Goal: Information Seeking & Learning: Learn about a topic

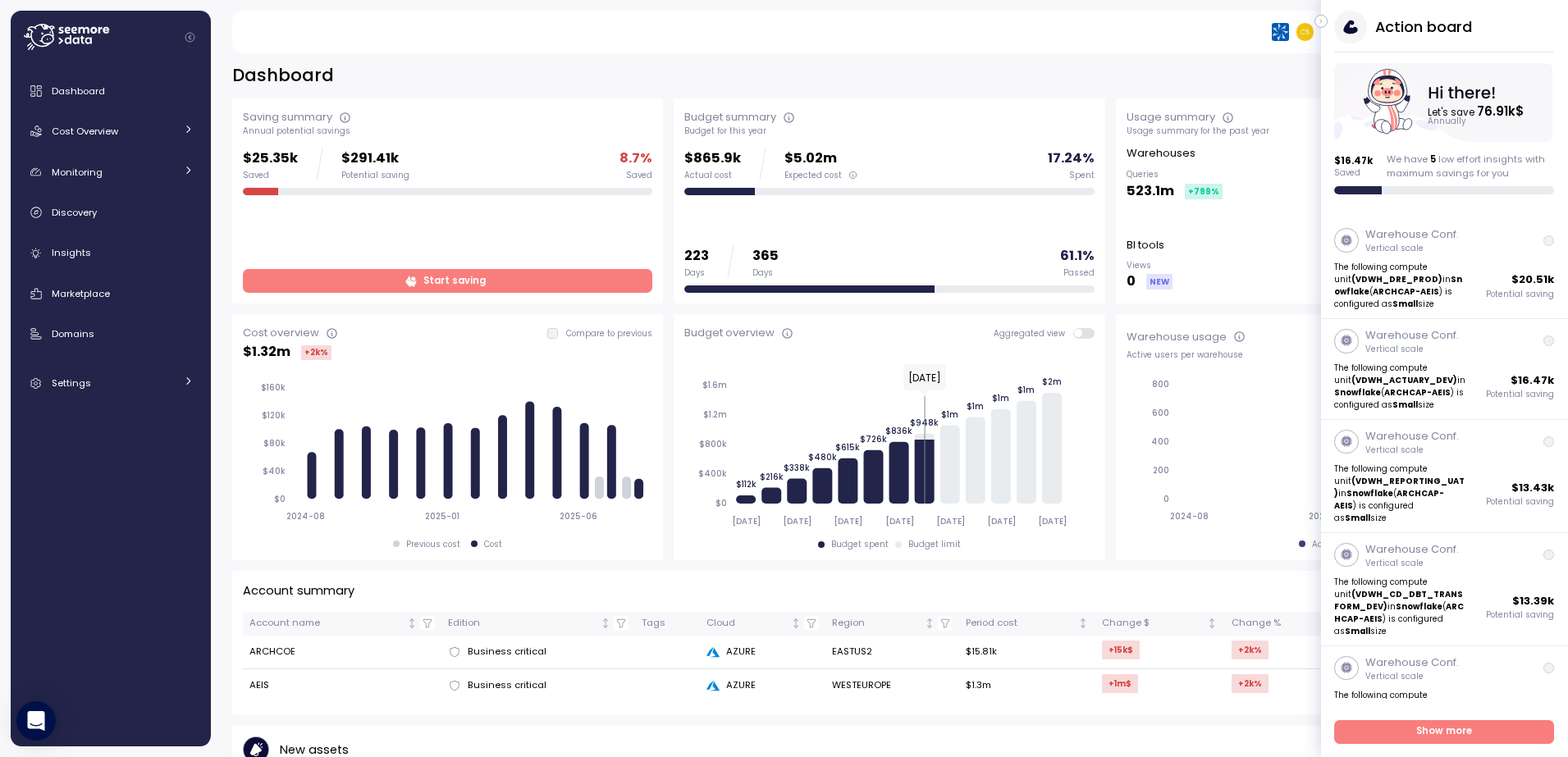
click at [1083, 334] on span at bounding box center [1089, 333] width 13 height 11
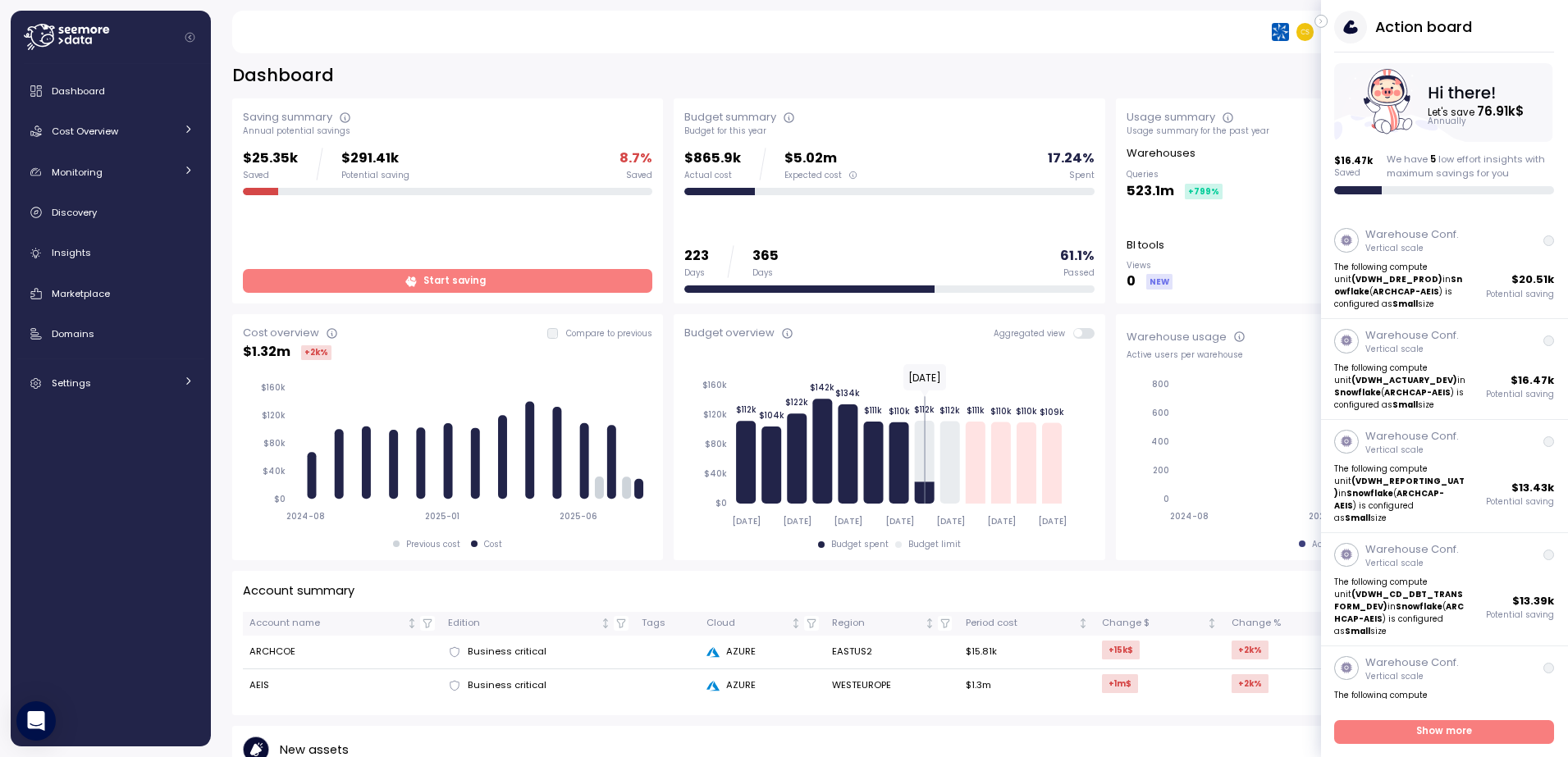
click at [1085, 334] on span at bounding box center [1089, 333] width 13 height 11
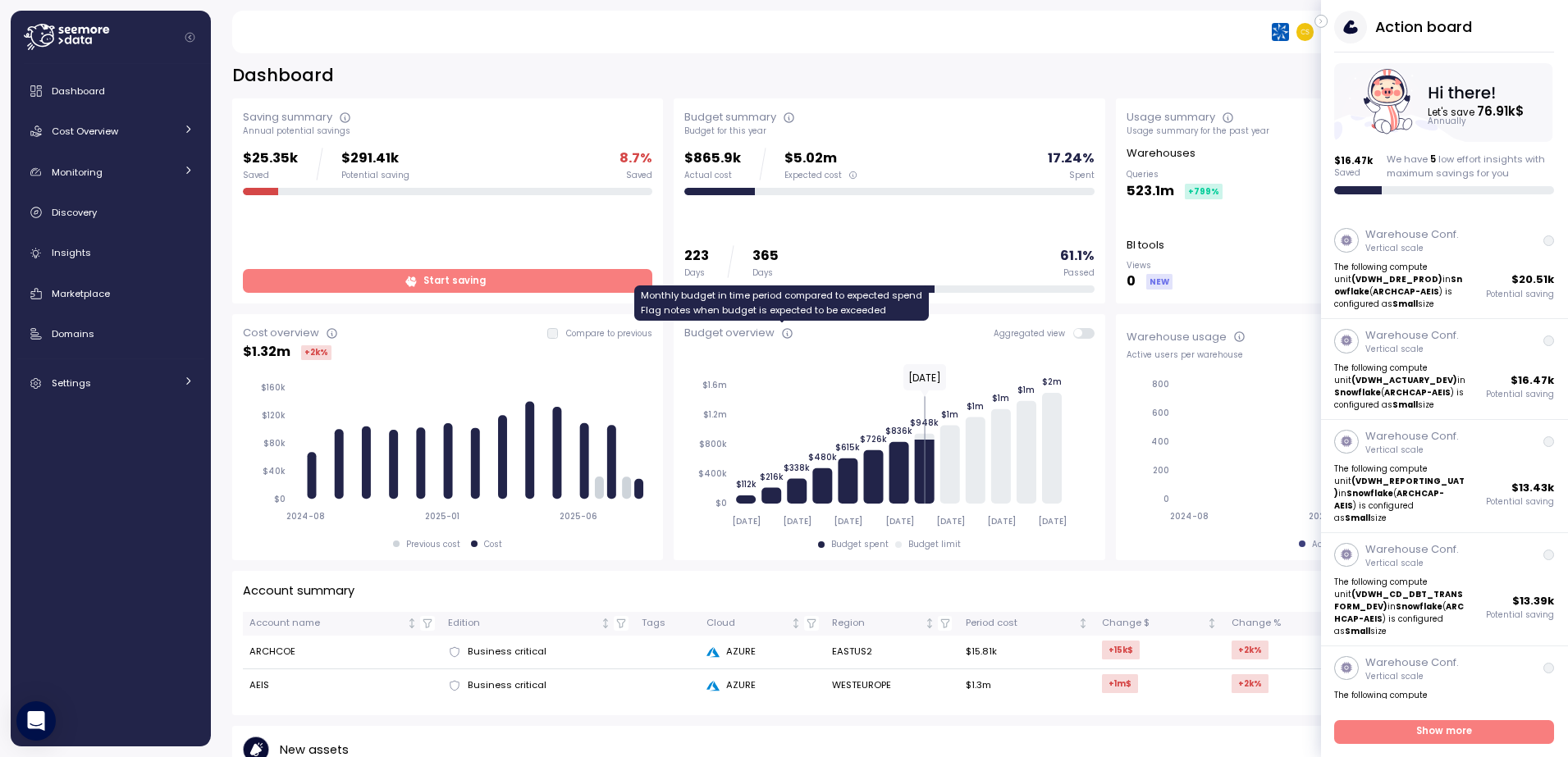
click at [782, 336] on icon at bounding box center [788, 333] width 13 height 13
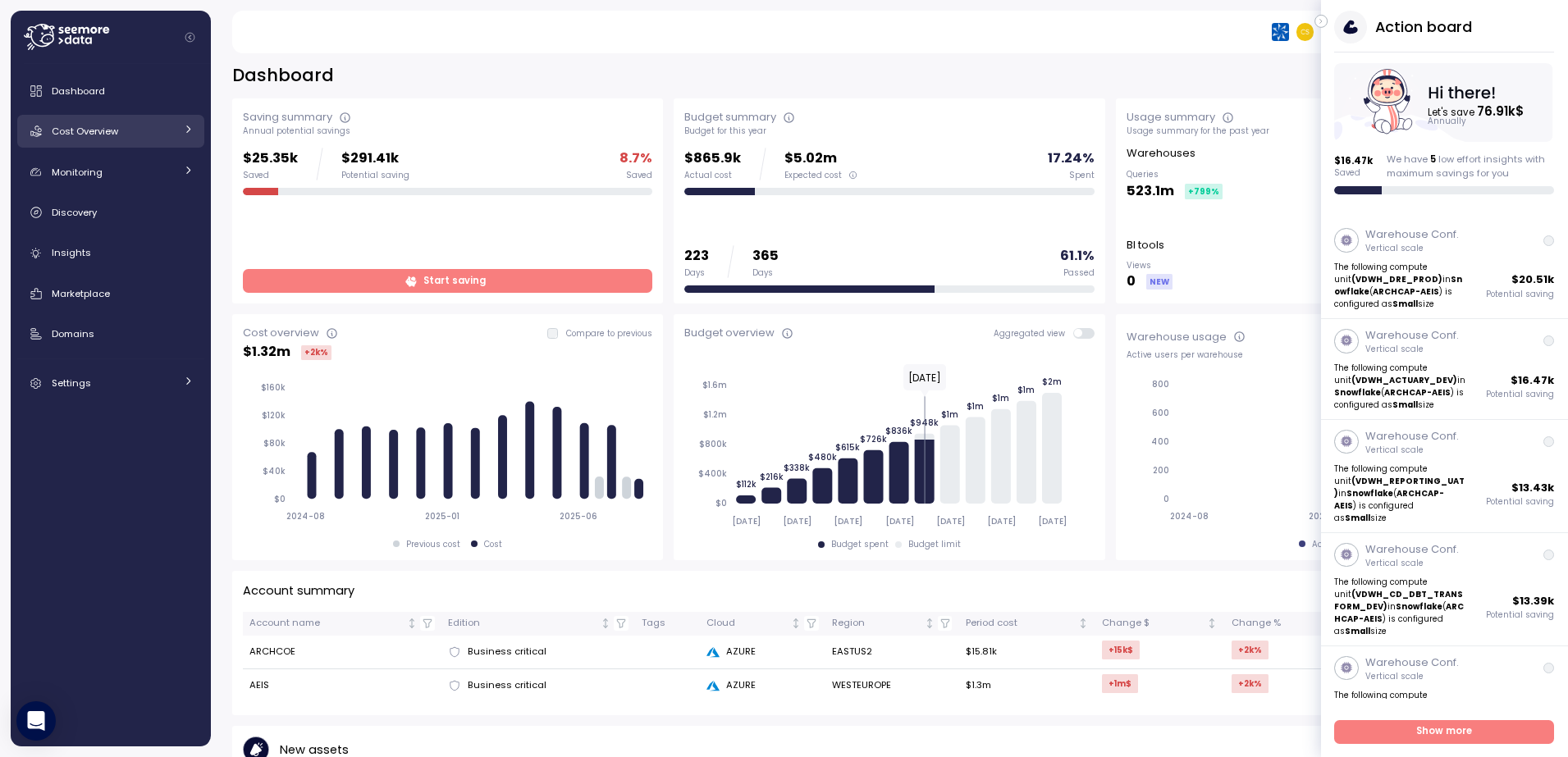
click at [164, 130] on div "Cost Overview" at bounding box center [113, 131] width 123 height 16
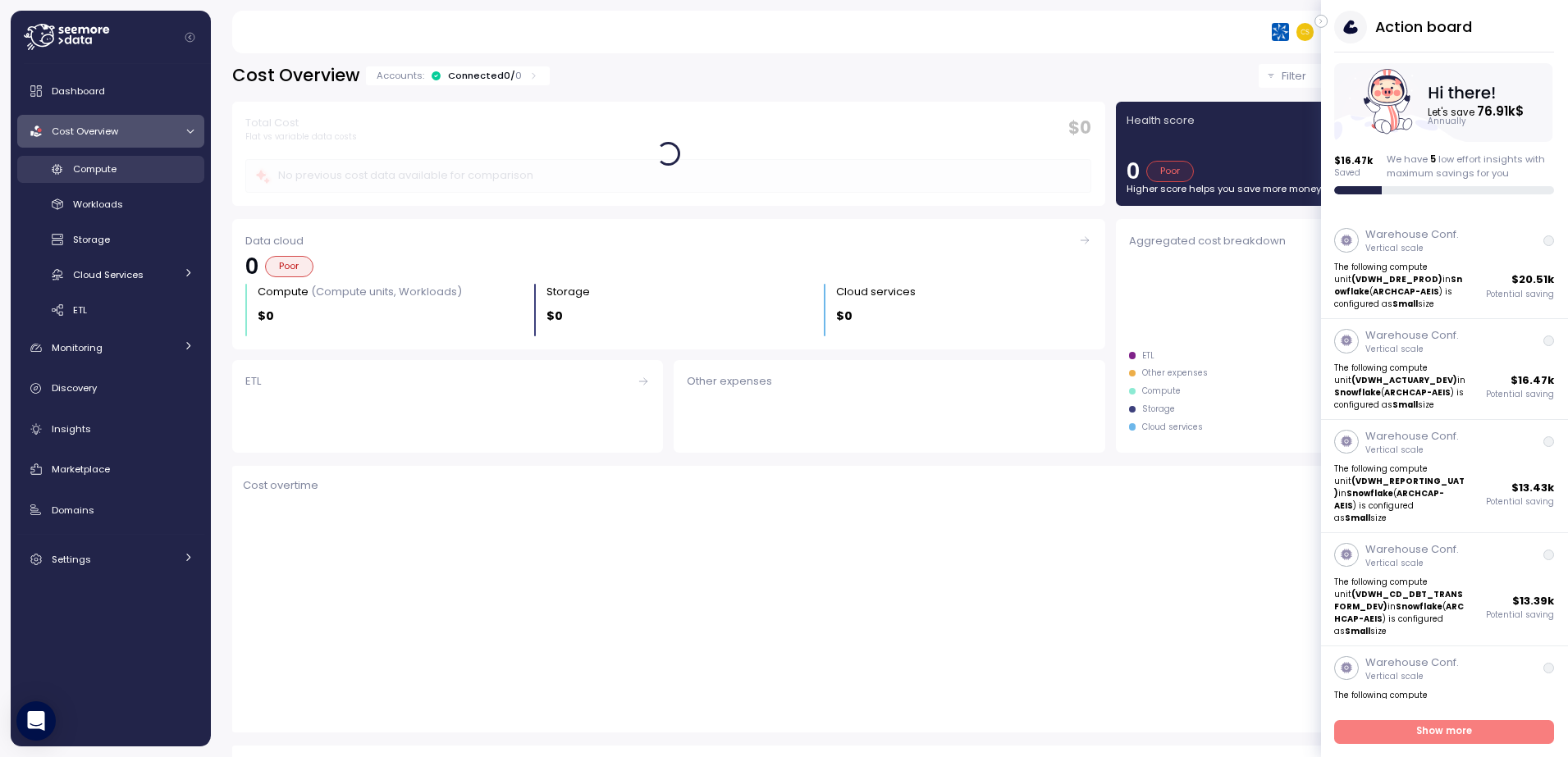
click at [93, 172] on span "Compute" at bounding box center [94, 169] width 43 height 13
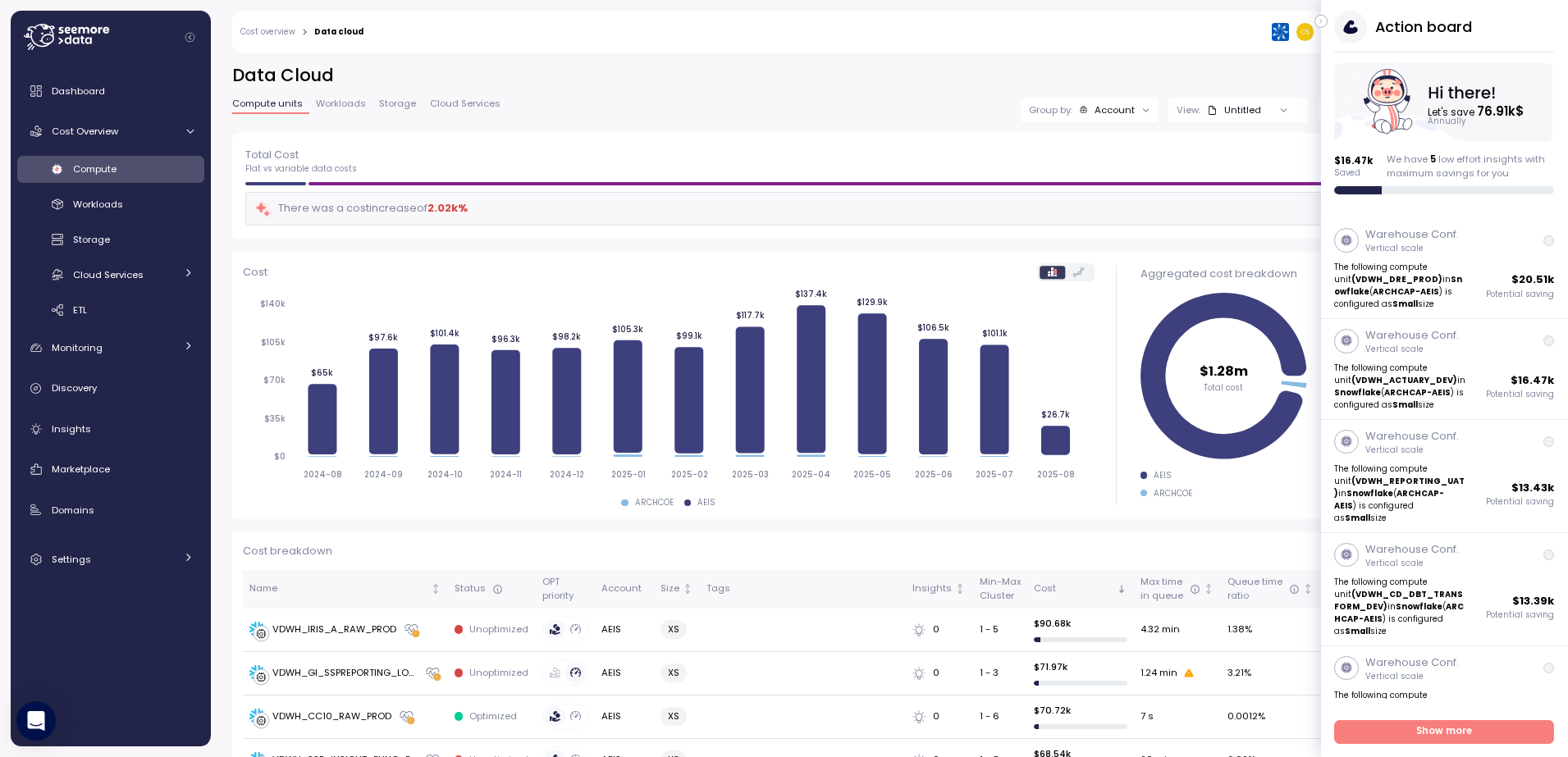
click at [1074, 269] on icon at bounding box center [1079, 272] width 11 height 9
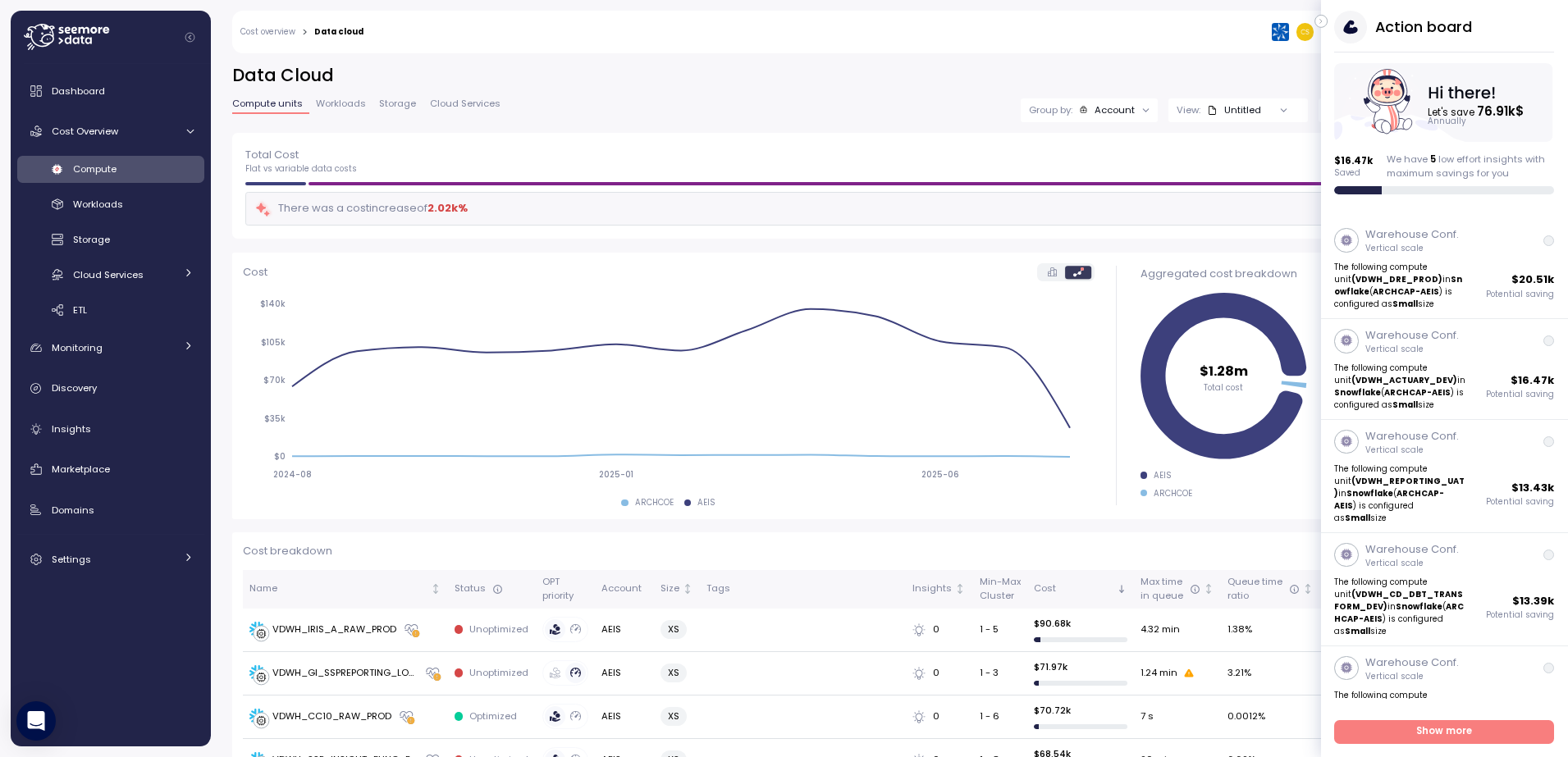
click at [1048, 270] on icon at bounding box center [1052, 272] width 9 height 9
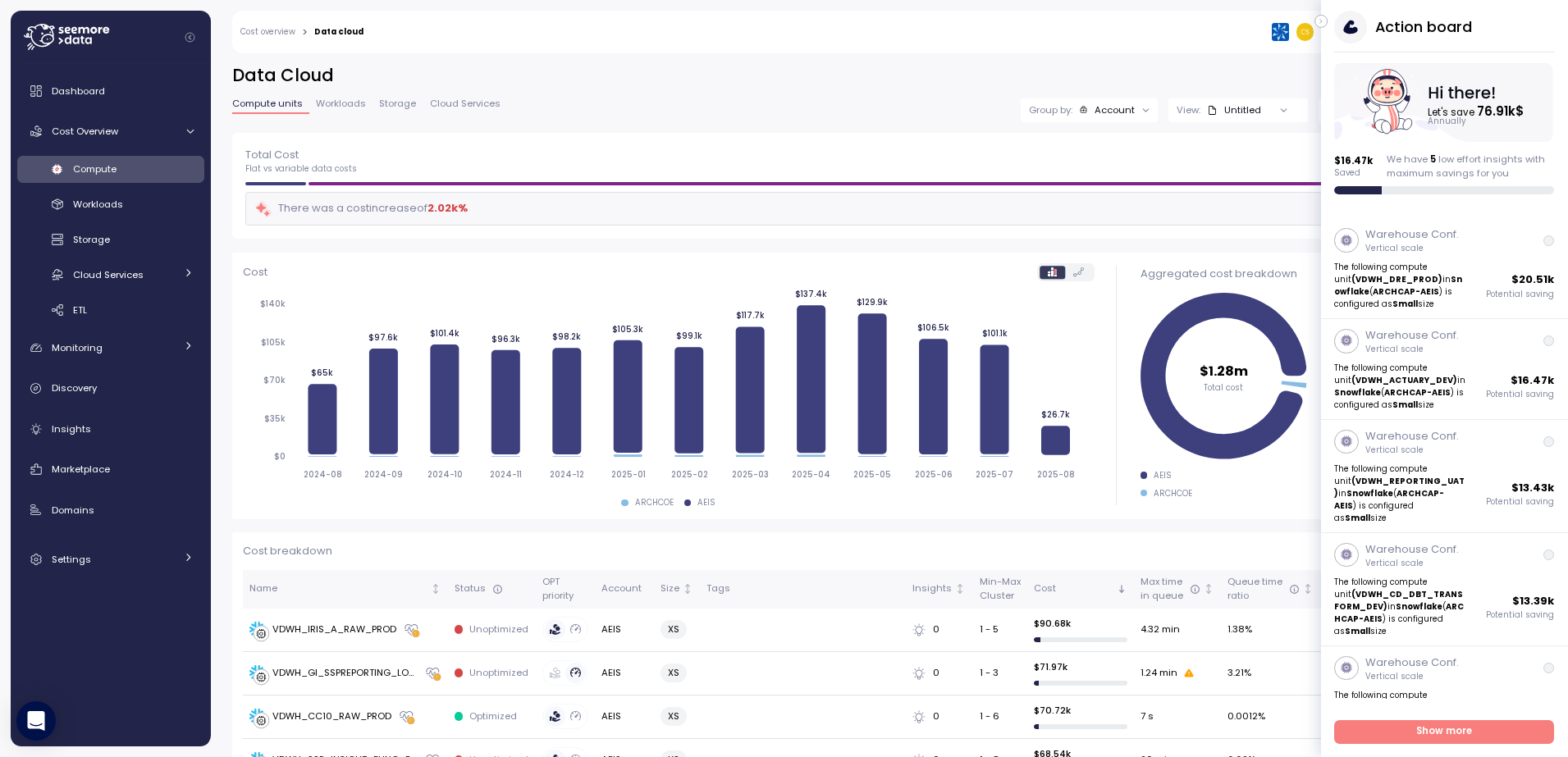
click at [1322, 22] on icon "button" at bounding box center [1322, 22] width 7 height 20
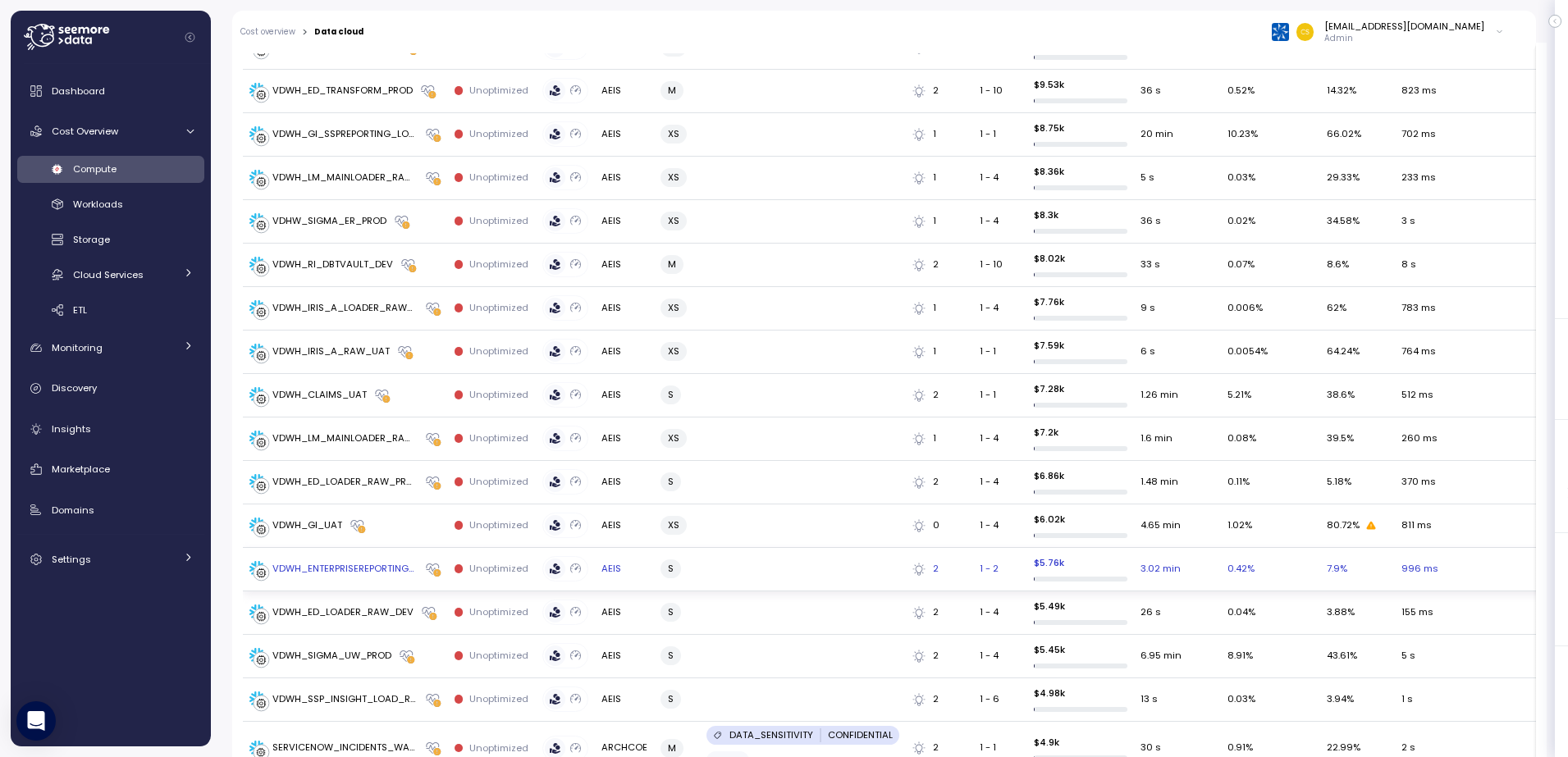
scroll to position [2088, 0]
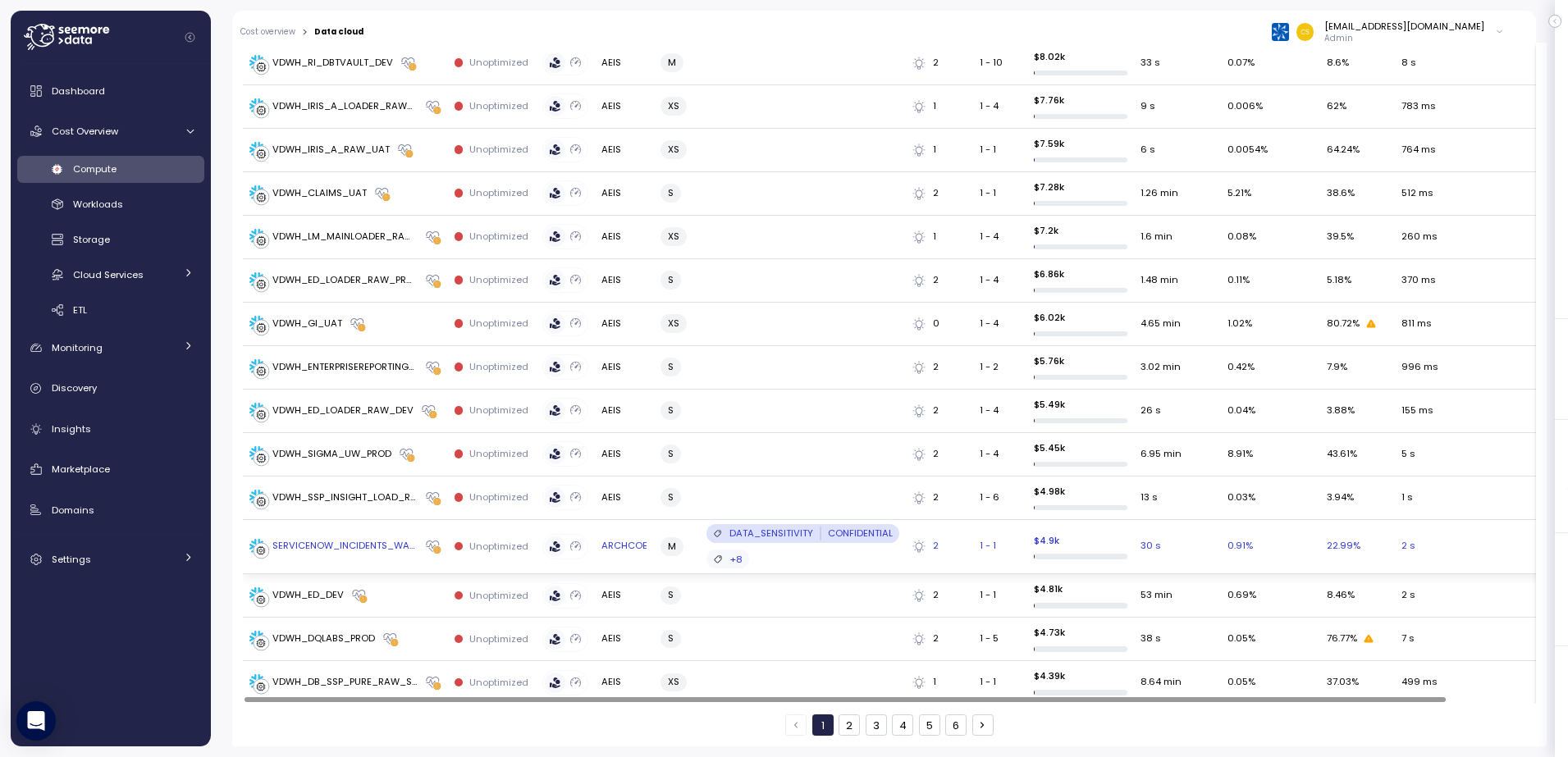
click at [767, 531] on p "DATA_SENSITIVITY" at bounding box center [771, 533] width 84 height 13
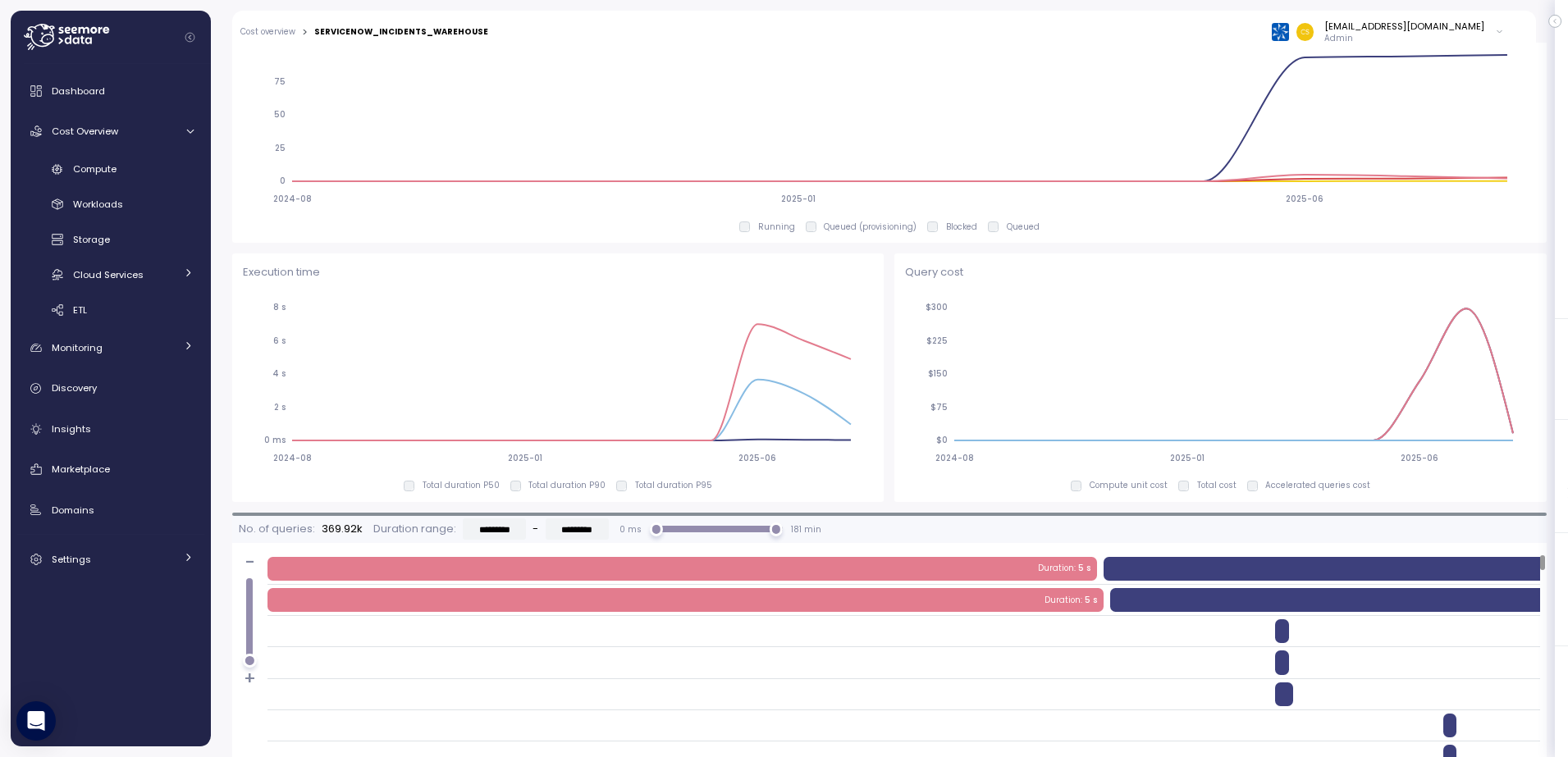
scroll to position [1113, 0]
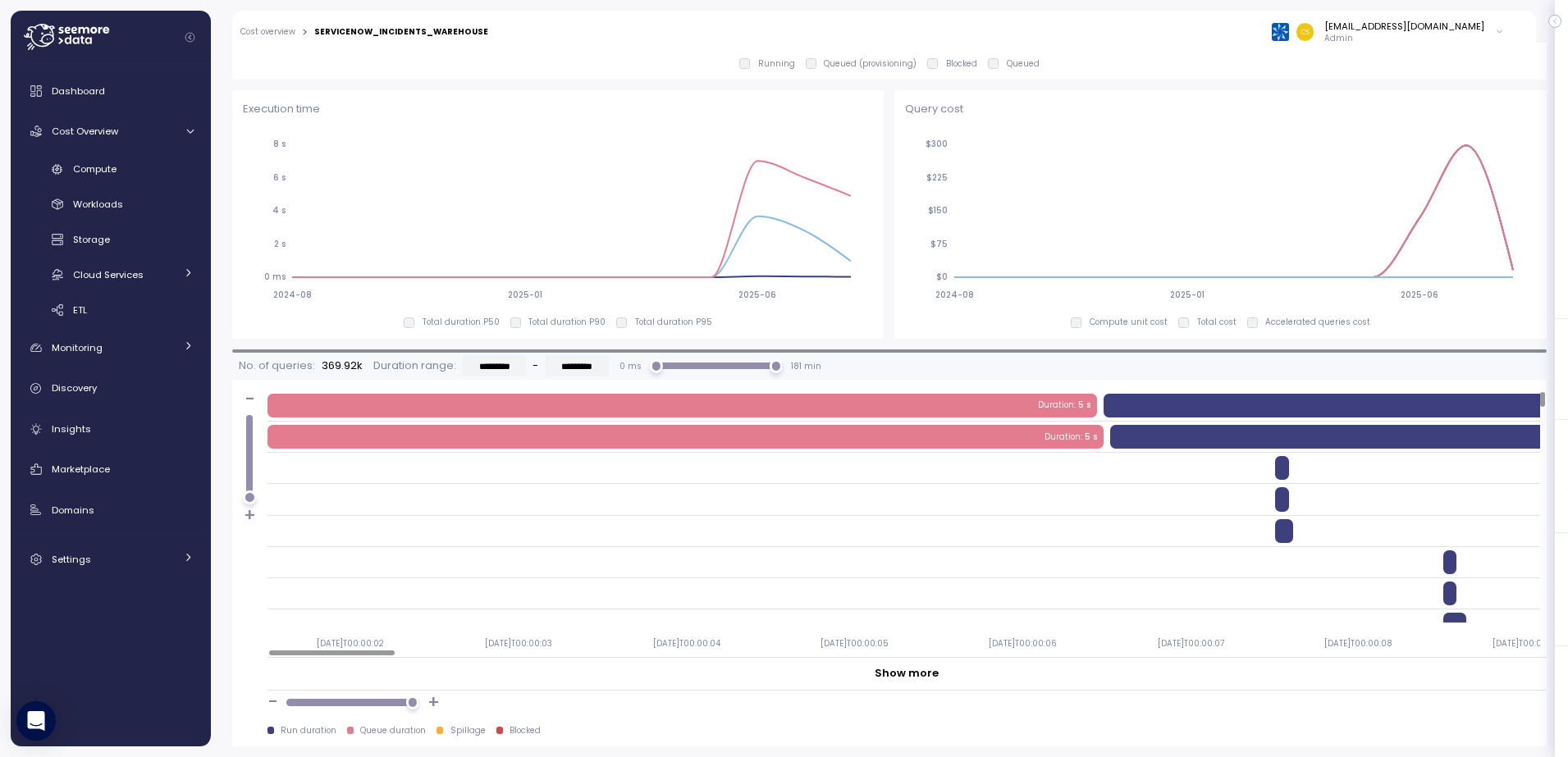
click at [260, 548] on div "- + Duration : 5 s WH usage : 25% Duration : 15 s Duration : 5 s WH usage : 25%…" at bounding box center [889, 535] width 1315 height 312
click at [252, 543] on div "- + Duration : 5 s WH usage : 25% Duration : 15 s Duration : 5 s WH usage : 25%…" at bounding box center [889, 535] width 1315 height 312
click at [264, 539] on div "- + Duration : 5 s WH usage : 25% Duration : 15 s Duration : 5 s WH usage : 25%…" at bounding box center [889, 535] width 1315 height 312
click at [252, 543] on div "- + Duration : 5 s WH usage : 25% Duration : 15 s Duration : 5 s WH usage : 25%…" at bounding box center [889, 535] width 1315 height 312
click at [255, 524] on div "- + Duration : 5 s WH usage : 25% Duration : 15 s Duration : 5 s WH usage : 25%…" at bounding box center [889, 535] width 1315 height 312
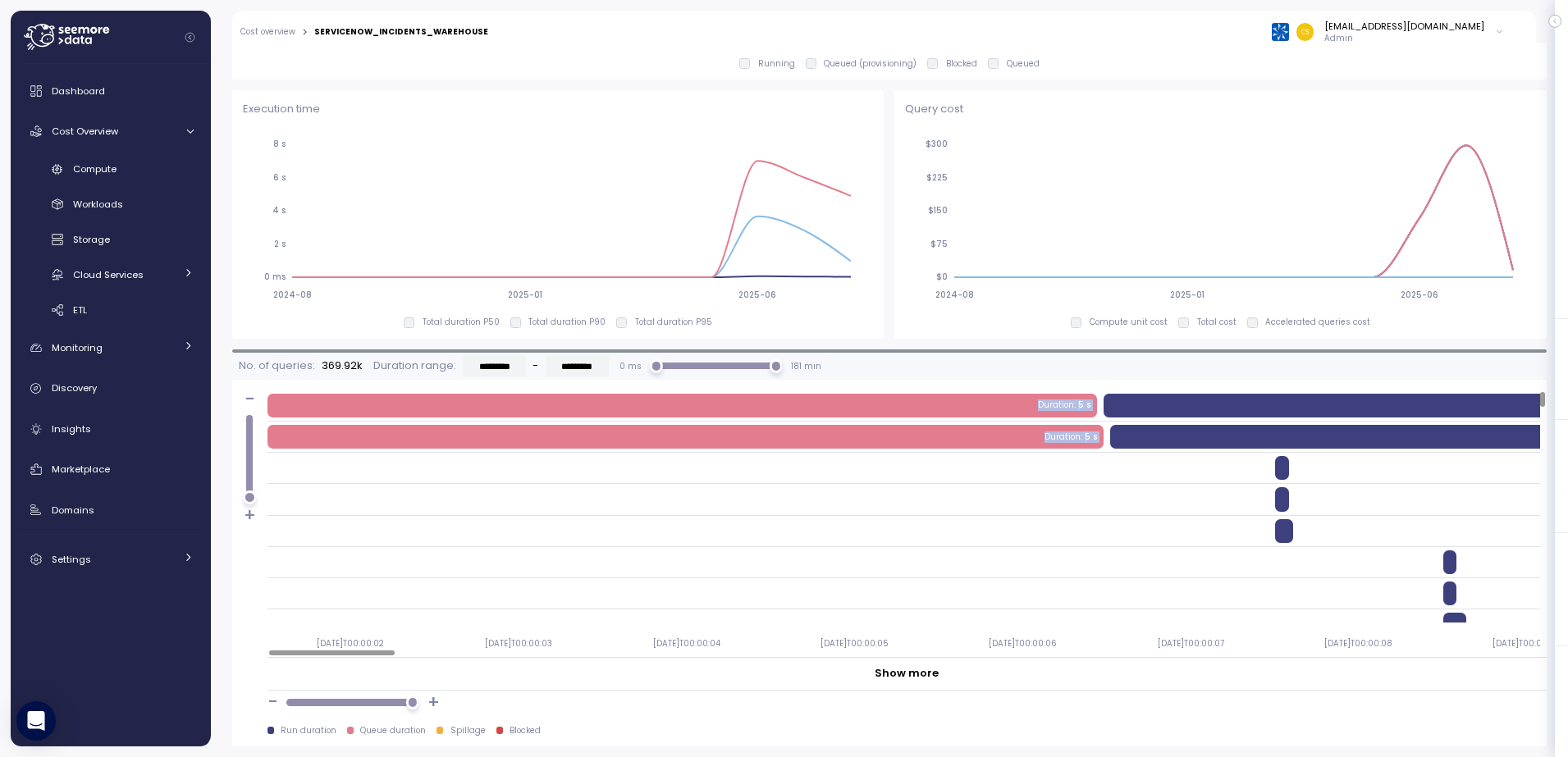
drag, startPoint x: 256, startPoint y: 524, endPoint x: 345, endPoint y: 487, distance: 96.4
click at [345, 487] on div "- + Duration : 5 s WH usage : 25% Duration : 15 s Duration : 5 s WH usage : 25%…" at bounding box center [889, 535] width 1315 height 312
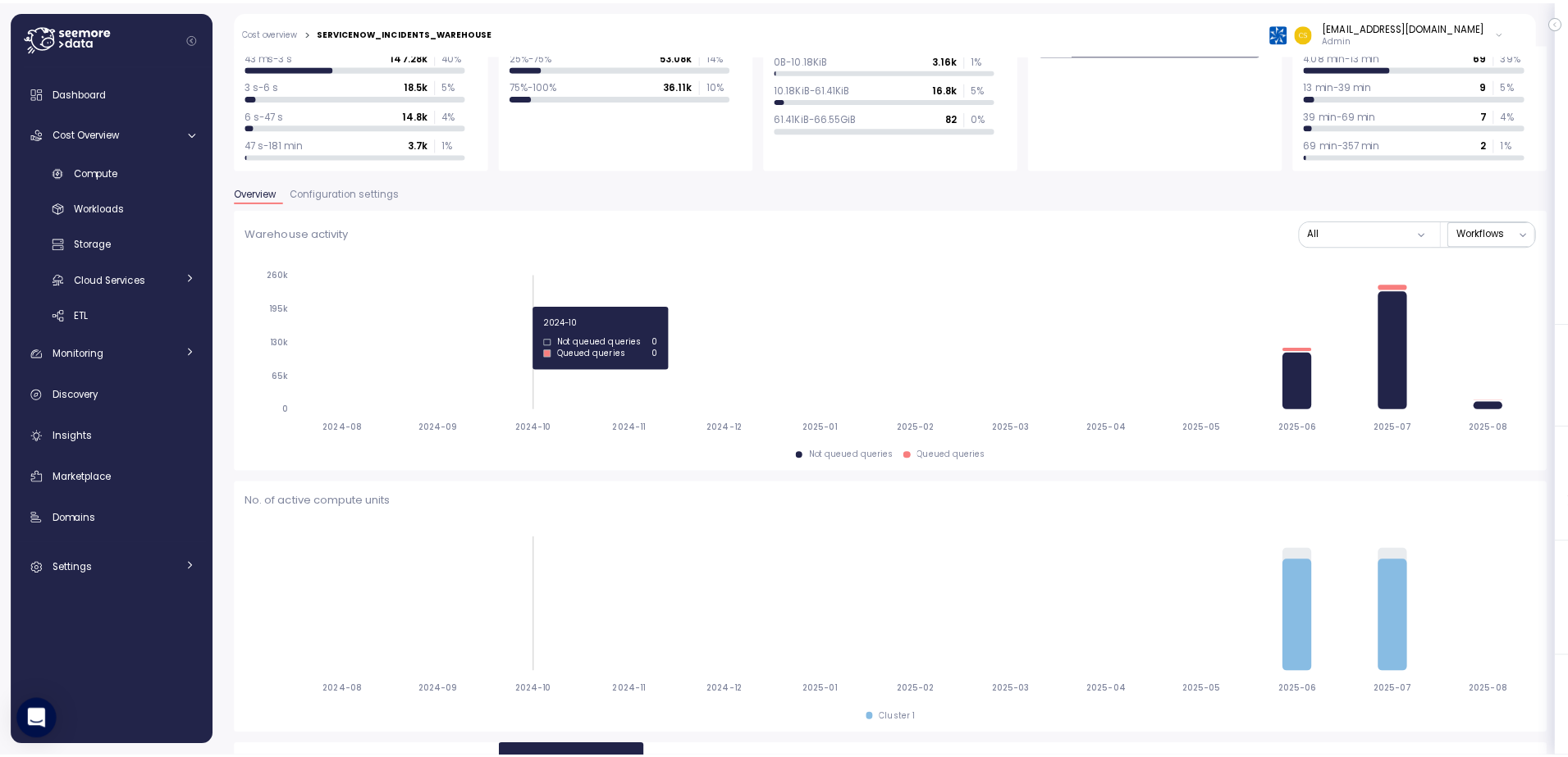
scroll to position [0, 0]
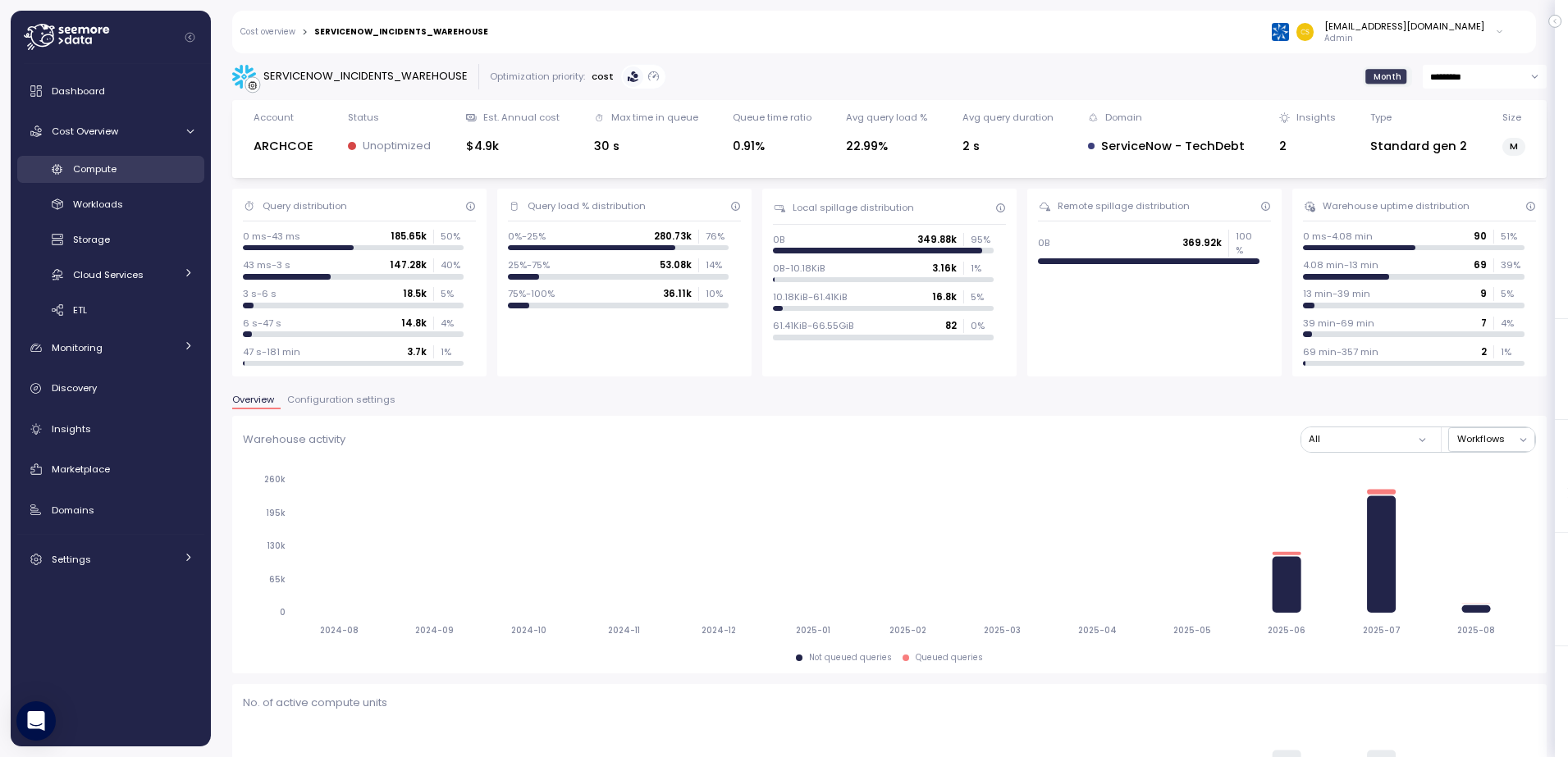
click at [90, 166] on span "Compute" at bounding box center [94, 169] width 43 height 13
